Goal: Task Accomplishment & Management: Complete application form

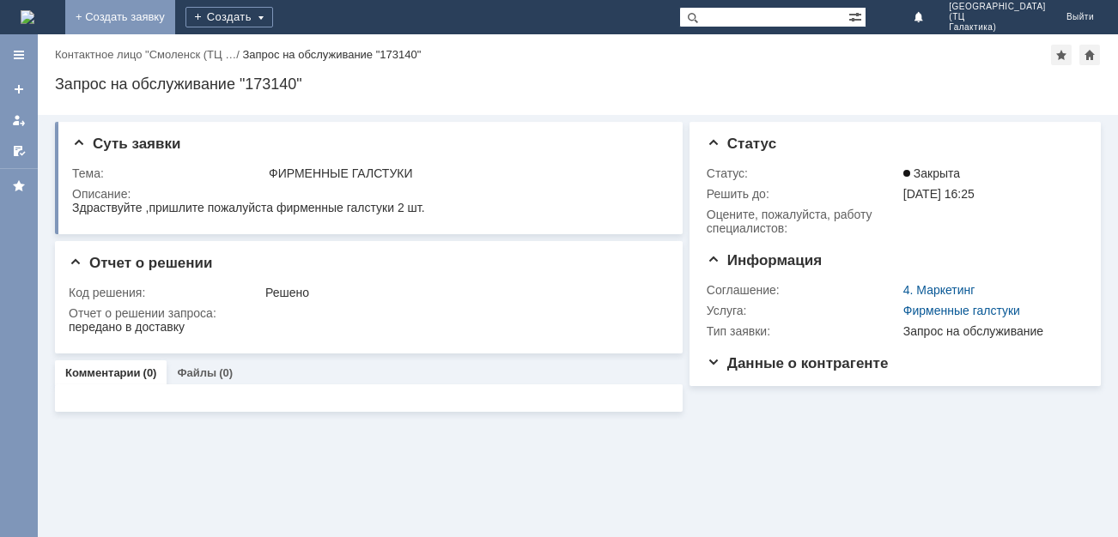
click at [175, 21] on link "+ Создать заявку" at bounding box center [120, 17] width 110 height 34
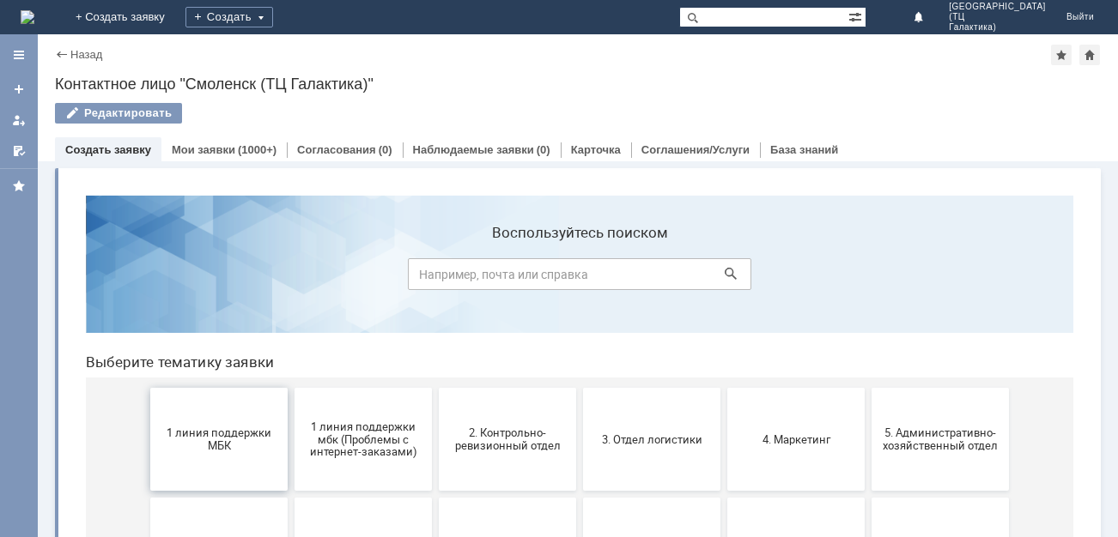
click at [197, 424] on button "1 линия поддержки МБК" at bounding box center [218, 439] width 137 height 103
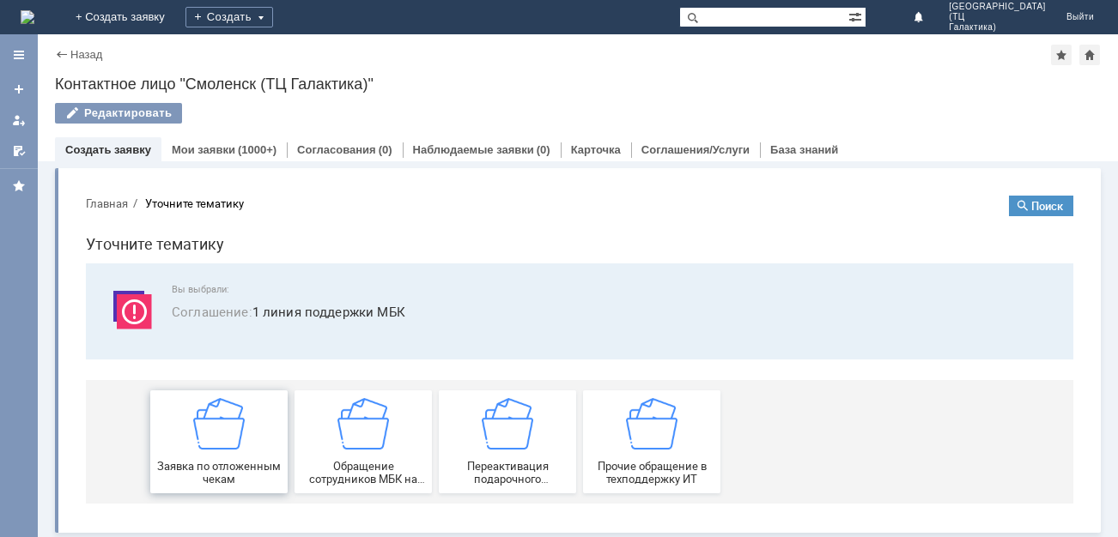
click at [210, 431] on img at bounding box center [219, 424] width 52 height 52
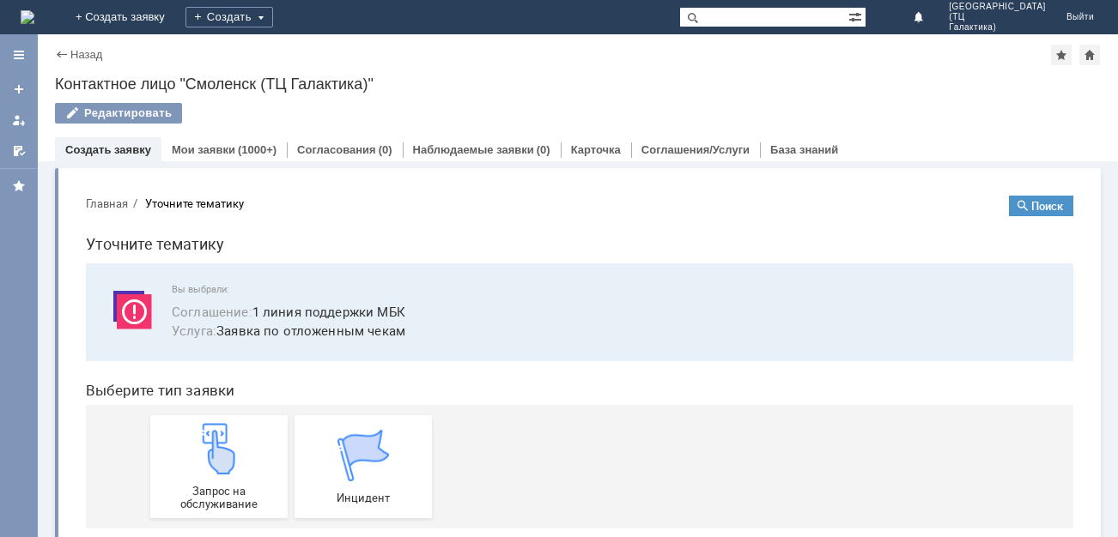
click at [210, 431] on img at bounding box center [219, 449] width 52 height 52
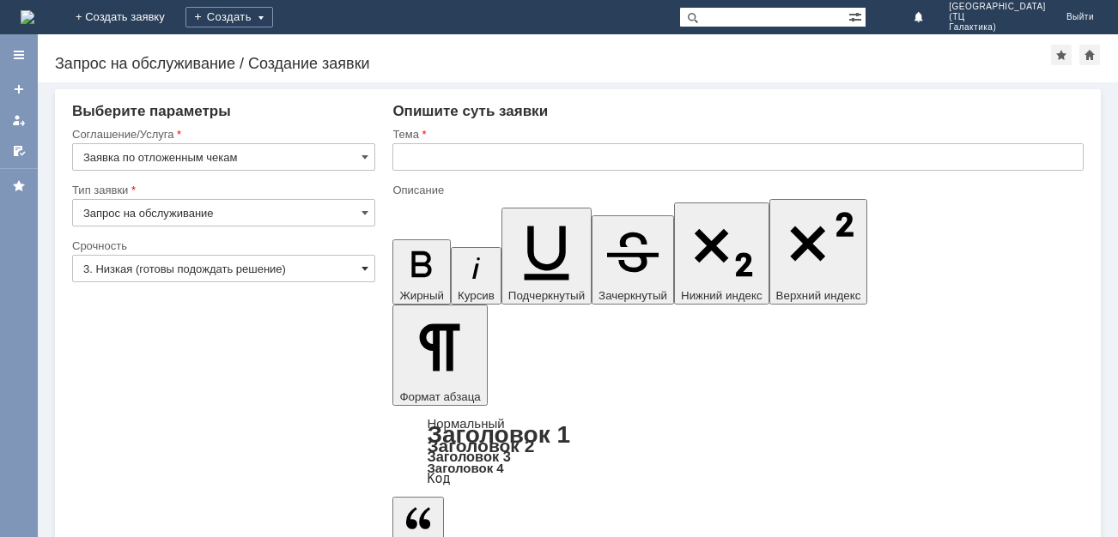
click at [367, 271] on span at bounding box center [364, 269] width 7 height 14
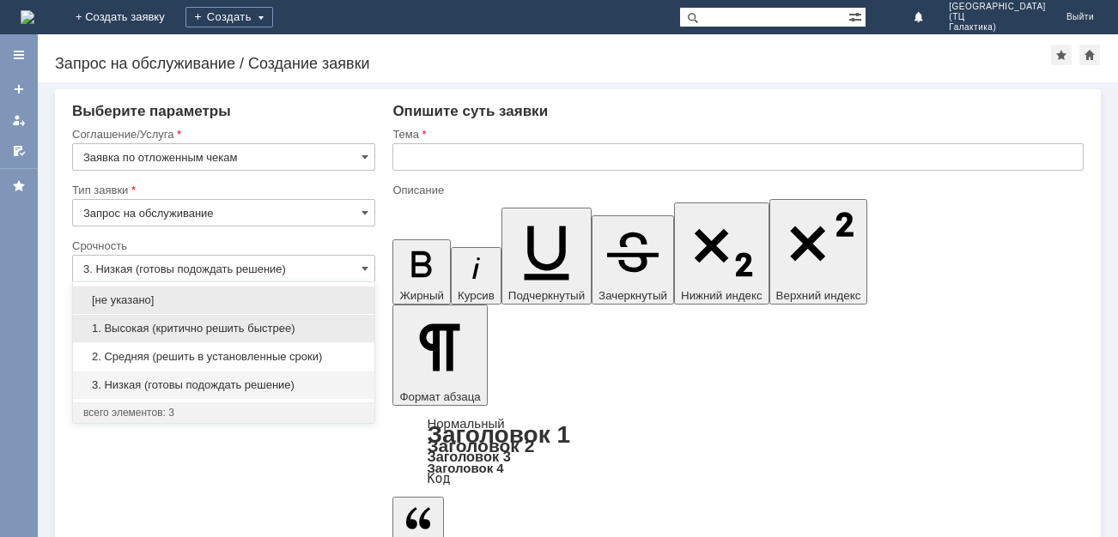
click at [159, 329] on span "1. Высокая (критично решить быстрее)" at bounding box center [223, 329] width 281 height 14
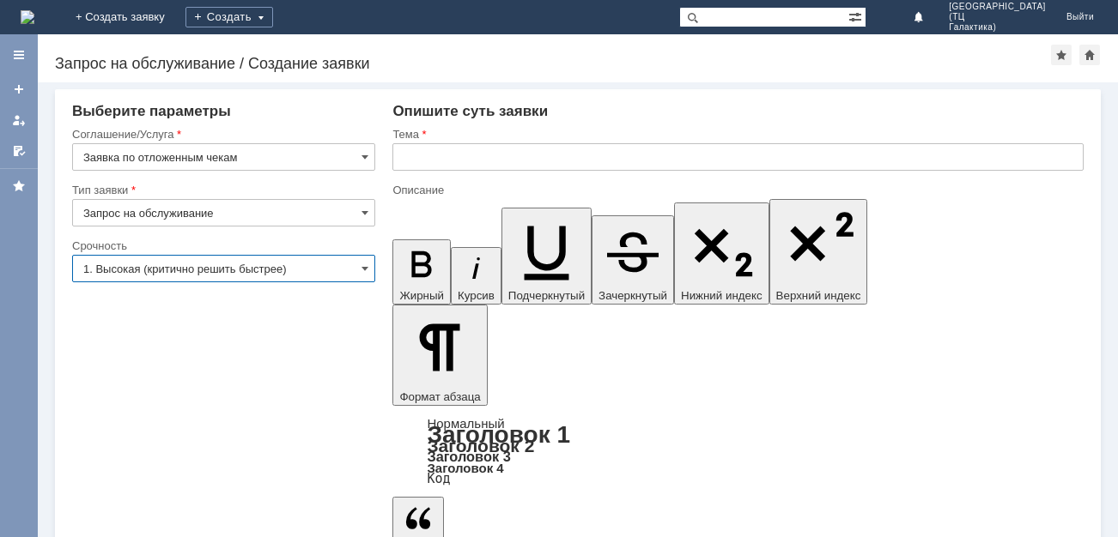
type input "1. Высокая (критично решить быстрее)"
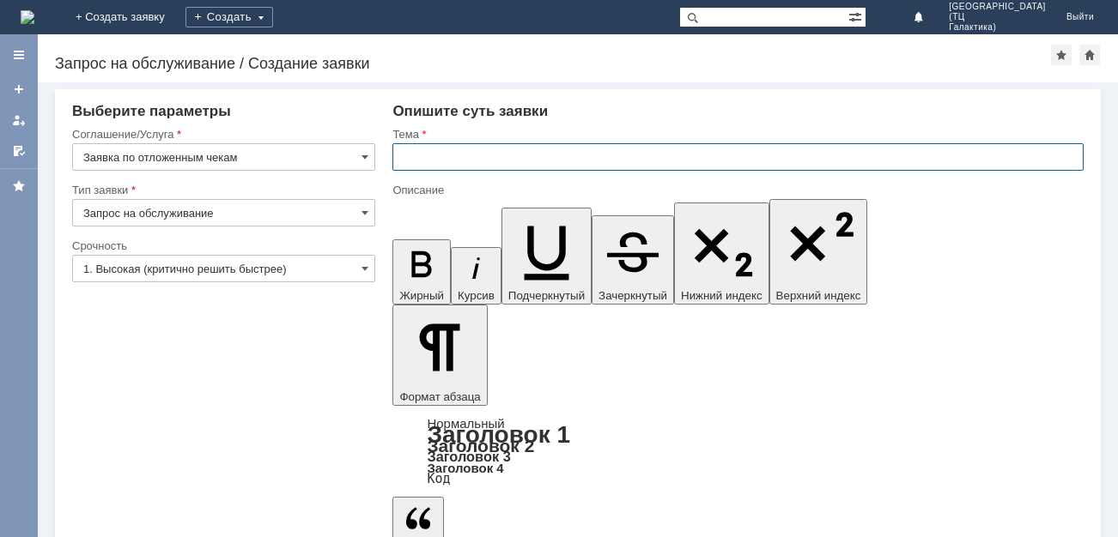
click at [417, 154] on input "text" at bounding box center [737, 156] width 691 height 27
type input "отложенные чеки"
